Goal: Find specific page/section: Find specific page/section

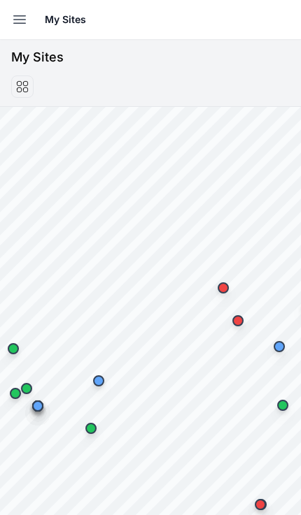
click at [24, 31] on button "Open sidebar" at bounding box center [19, 19] width 31 height 31
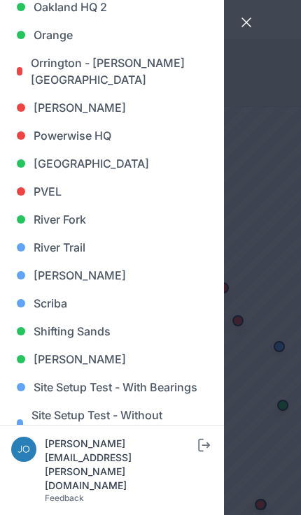
scroll to position [950, 0]
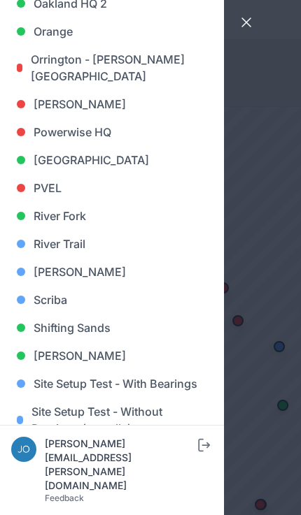
click at [80, 268] on link "[PERSON_NAME]" at bounding box center [111, 272] width 201 height 28
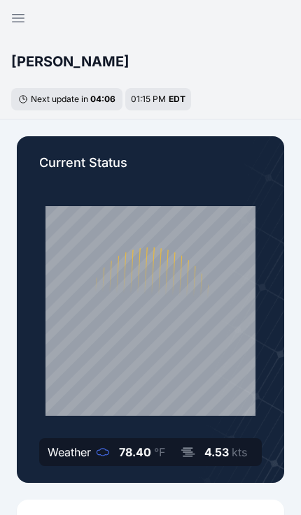
click at [31, 21] on button "Open sidebar" at bounding box center [18, 18] width 34 height 34
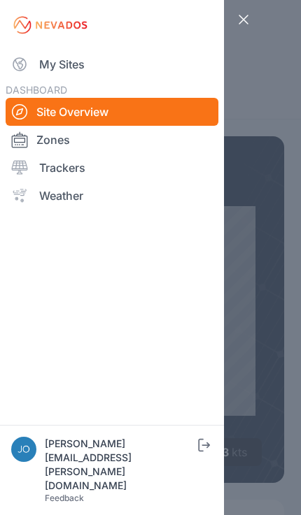
click at [81, 64] on link "My Sites" at bounding box center [112, 64] width 212 height 28
click at [75, 54] on link "My Sites" at bounding box center [112, 64] width 212 height 28
click at [59, 75] on link "My Sites" at bounding box center [112, 64] width 212 height 28
click at [61, 62] on link "My Sites" at bounding box center [112, 64] width 212 height 28
click at [87, 71] on link "My Sites" at bounding box center [112, 64] width 212 height 28
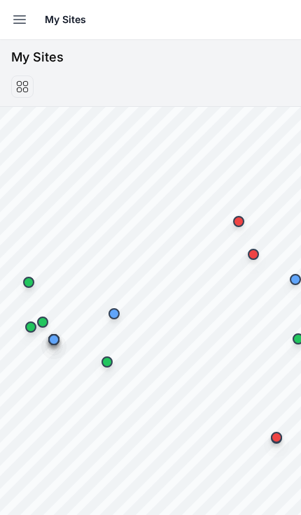
click at [27, 21] on icon "button" at bounding box center [19, 19] width 17 height 17
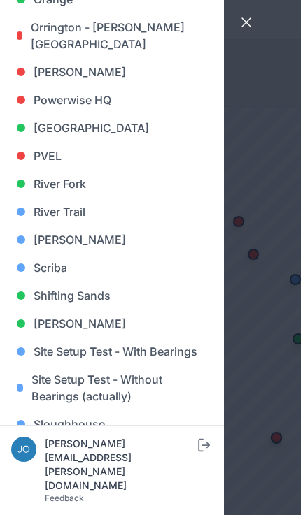
scroll to position [988, 0]
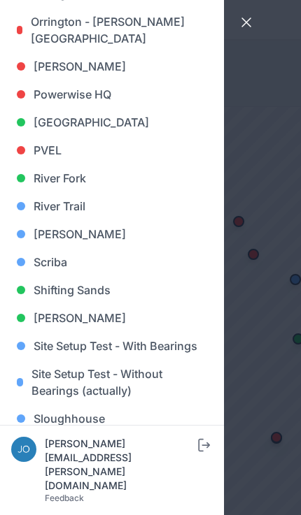
click at [87, 292] on link "Shifting Sands" at bounding box center [111, 290] width 201 height 28
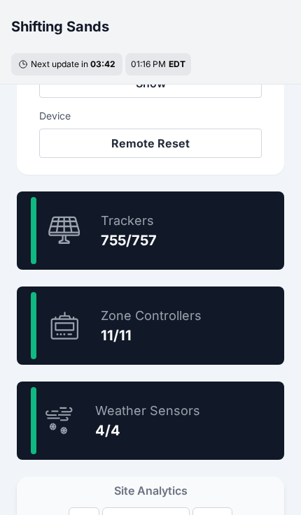
scroll to position [786, 0]
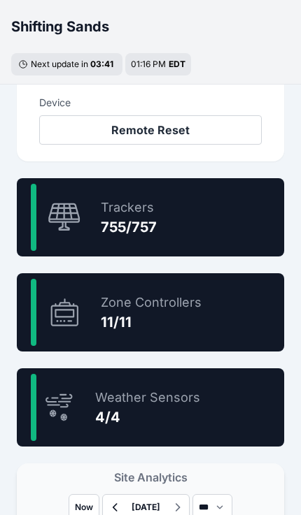
click at [229, 229] on div "99.7 % Trackers 755/757" at bounding box center [150, 217] width 267 height 78
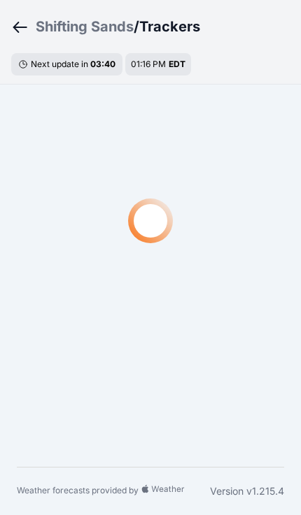
scroll to position [42, 0]
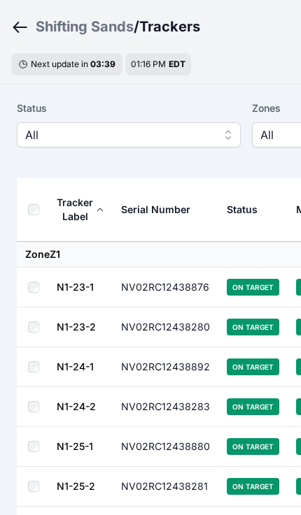
click at [163, 141] on span "All" at bounding box center [118, 135] width 187 height 17
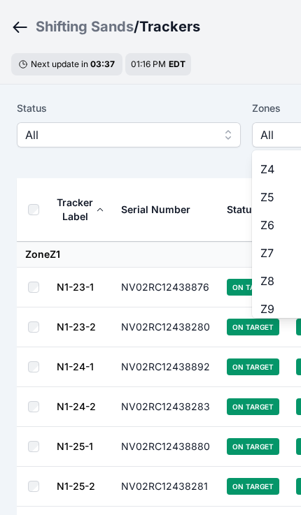
scroll to position [82, 0]
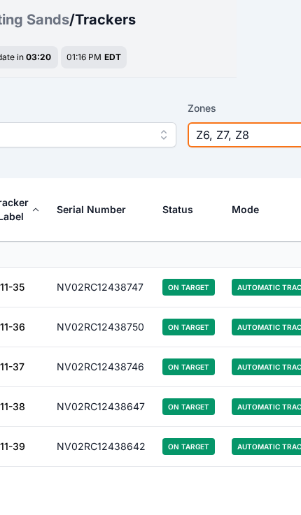
scroll to position [0, 63]
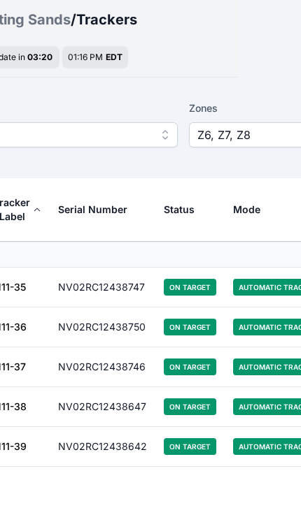
click at [247, 168] on span "Z6, Z7, Z8" at bounding box center [290, 176] width 187 height 17
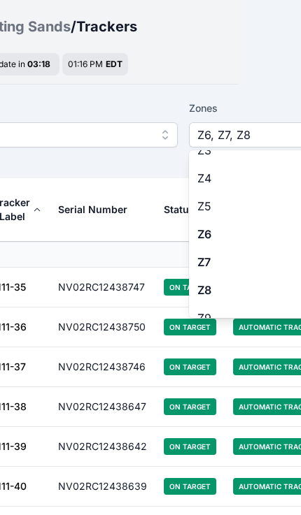
scroll to position [76, 0]
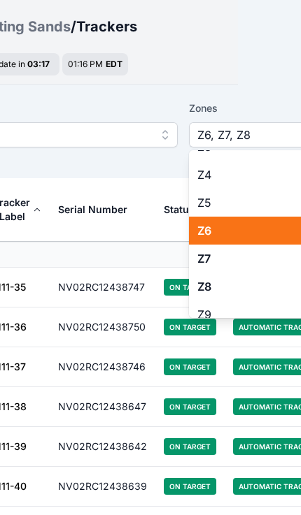
click at [238, 228] on span "Z6" at bounding box center [292, 230] width 190 height 17
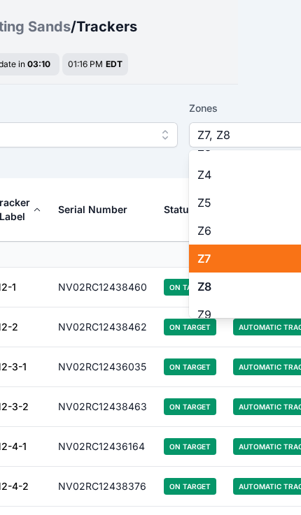
click at [254, 269] on div "Z7" at bounding box center [301, 259] width 224 height 28
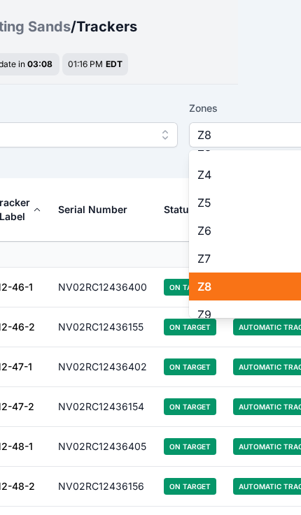
click at [256, 278] on div "Z8" at bounding box center [301, 287] width 224 height 28
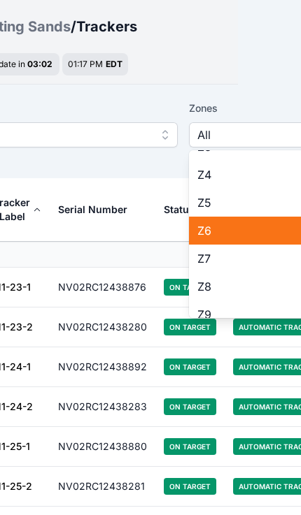
click at [258, 236] on span "Z6" at bounding box center [292, 230] width 190 height 17
click at [235, 234] on span "Z6" at bounding box center [292, 230] width 190 height 17
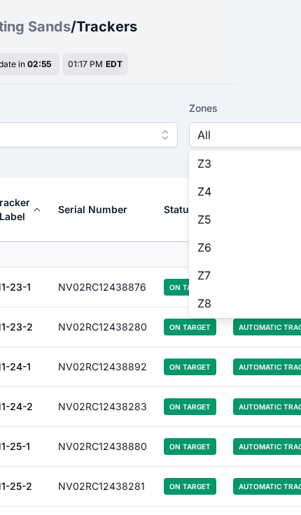
scroll to position [41, 0]
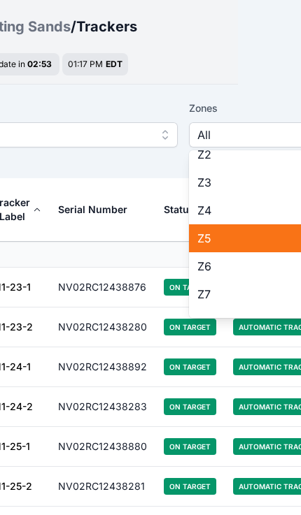
click at [216, 240] on span "Z5" at bounding box center [292, 238] width 190 height 17
